Goal: Task Accomplishment & Management: Manage account settings

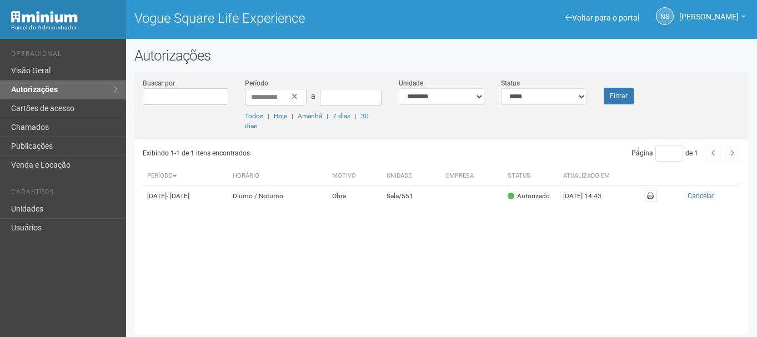
click at [266, 38] on div "Painel do Administrador Vogue Square Life Experience NS [PERSON_NAME] [PERSON_N…" at bounding box center [378, 19] width 757 height 39
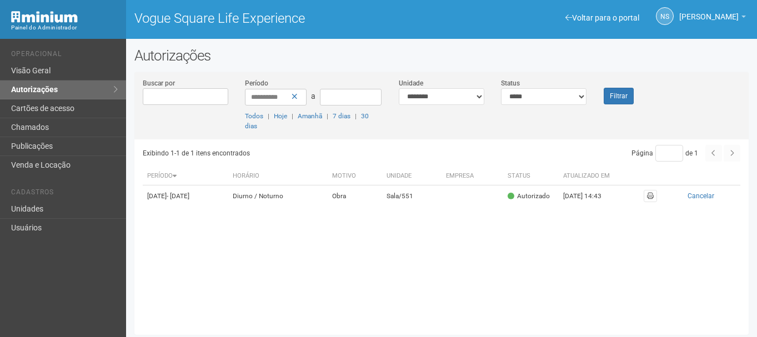
click at [276, 53] on h2 "Autorizações" at bounding box center [441, 55] width 614 height 17
drag, startPoint x: 322, startPoint y: 22, endPoint x: 83, endPoint y: 33, distance: 238.5
click at [83, 33] on div "Painel do Administrador Vogue Square Life Experience NS [PERSON_NAME] [PERSON_N…" at bounding box center [378, 19] width 757 height 39
click at [292, 63] on h2 "Autorizações" at bounding box center [441, 55] width 614 height 17
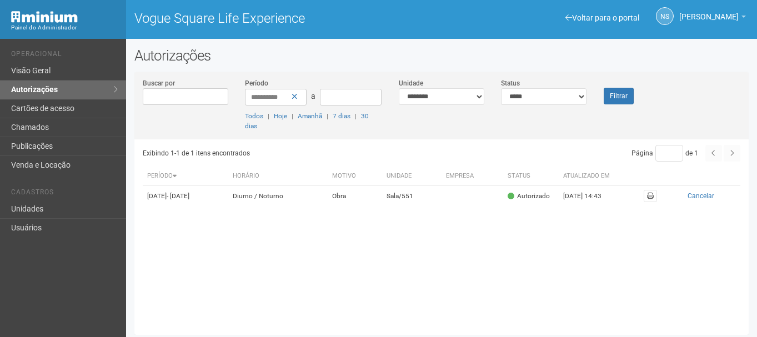
click at [292, 63] on h2 "Autorizações" at bounding box center [441, 55] width 614 height 17
click at [271, 288] on div "Exibindo 1-1 de 1 itens encontrados Página * de 1 Período [GEOGRAPHIC_DATA] Mot…" at bounding box center [446, 232] width 606 height 187
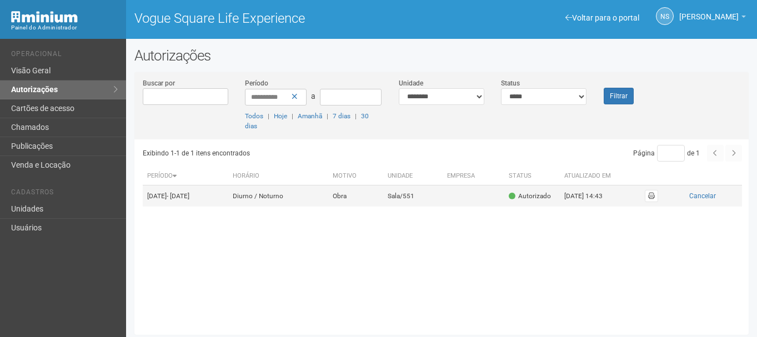
click at [271, 199] on td "Diurno / Noturno" at bounding box center [277, 196] width 99 height 22
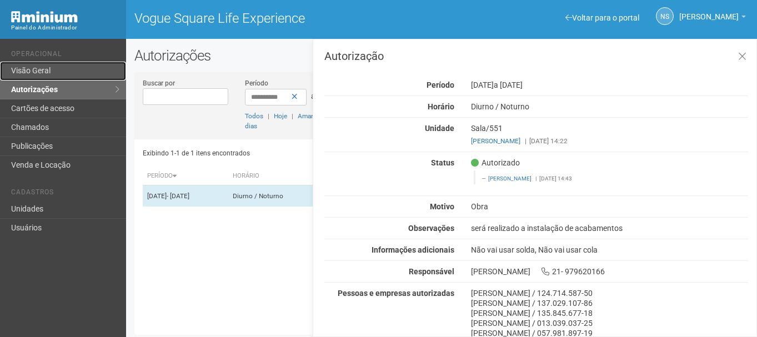
click at [74, 79] on link "Visão Geral" at bounding box center [63, 71] width 126 height 19
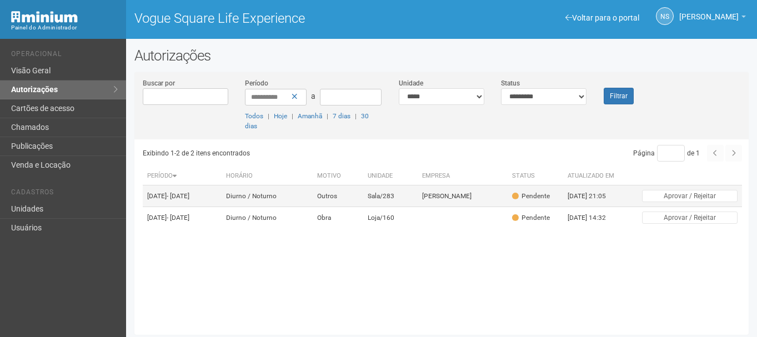
click at [409, 195] on td "Sala/283" at bounding box center [390, 196] width 54 height 22
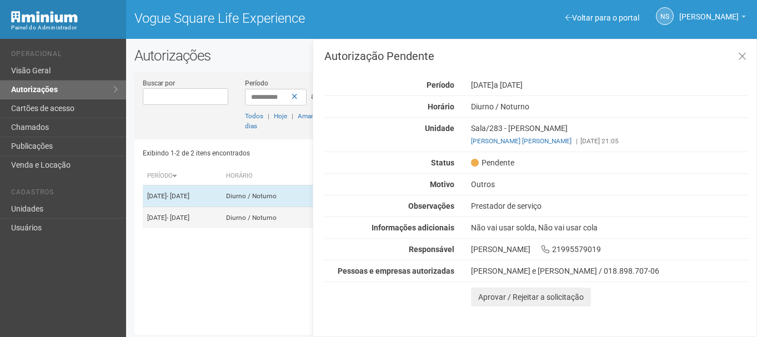
click at [221, 229] on td "12/09/2025 - 12/10/2025" at bounding box center [182, 218] width 78 height 22
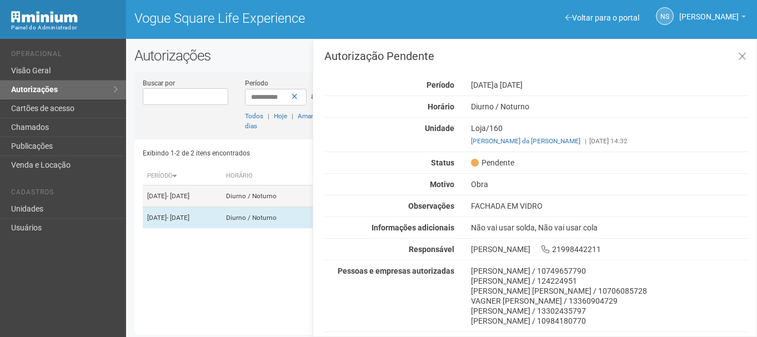
click at [221, 199] on td "09/09/2025 - 01/01/2026" at bounding box center [182, 196] width 78 height 22
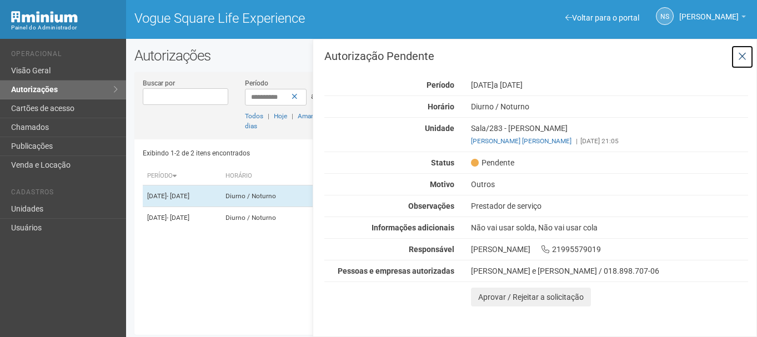
click at [738, 61] on icon at bounding box center [742, 56] width 8 height 11
